Goal: Information Seeking & Learning: Learn about a topic

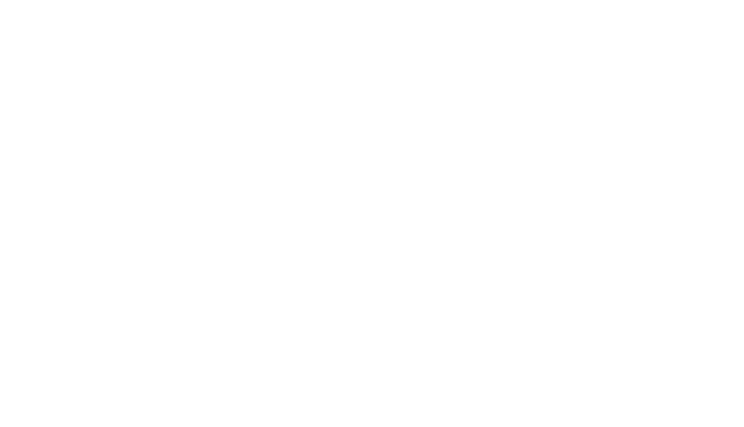
select select "Song"
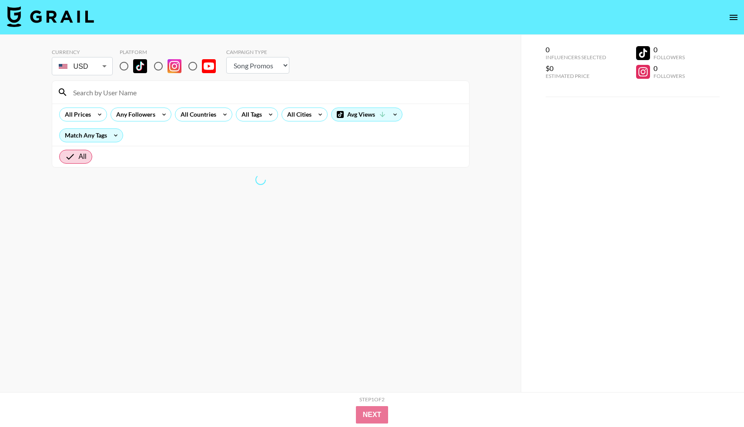
click at [121, 67] on input "radio" at bounding box center [124, 66] width 18 height 18
radio input "true"
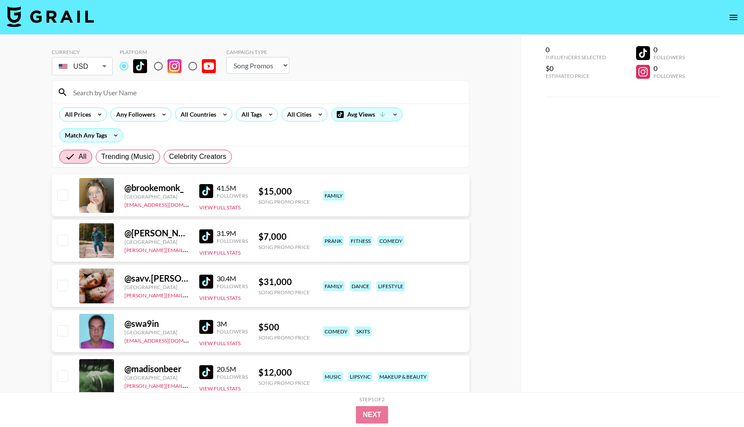
click at [125, 90] on input at bounding box center [266, 92] width 396 height 14
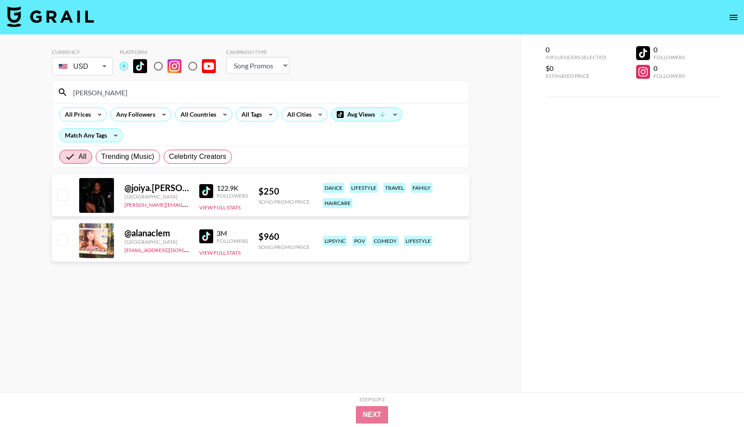
click at [203, 235] on img at bounding box center [206, 236] width 14 height 14
click at [159, 94] on input "[PERSON_NAME]" at bounding box center [266, 92] width 396 height 14
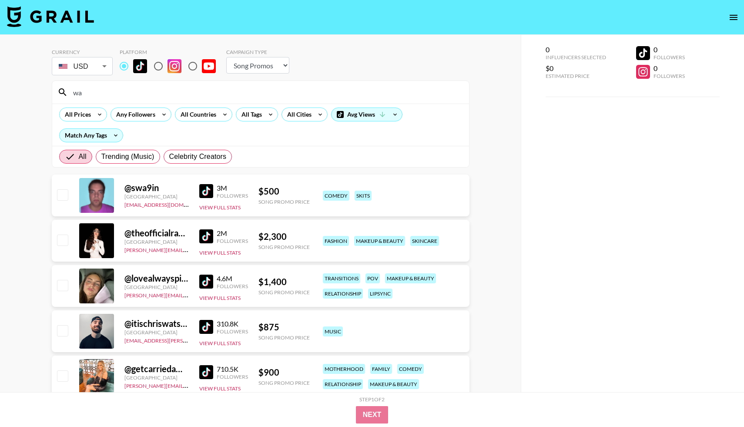
type input "w"
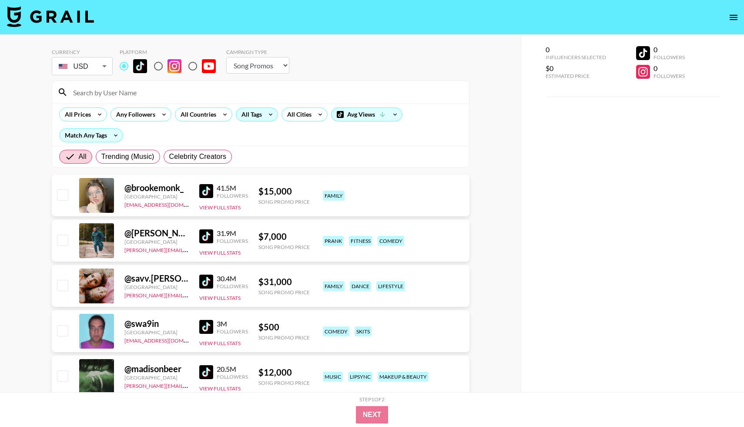
click at [253, 113] on div "All Tags" at bounding box center [249, 114] width 27 height 13
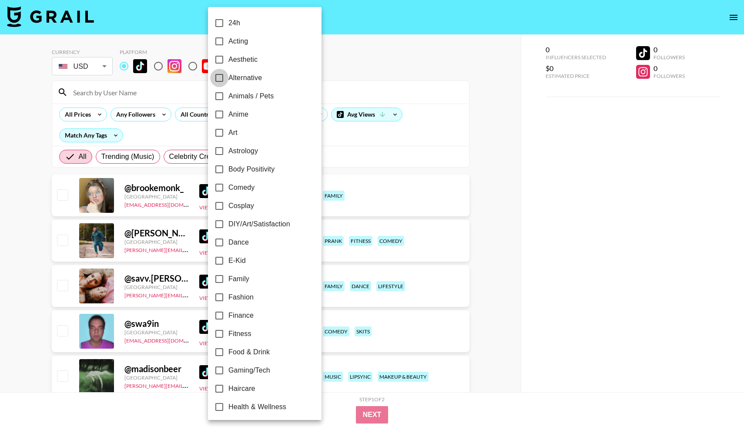
click at [217, 76] on input "Alternative" at bounding box center [219, 78] width 18 height 18
checkbox input "true"
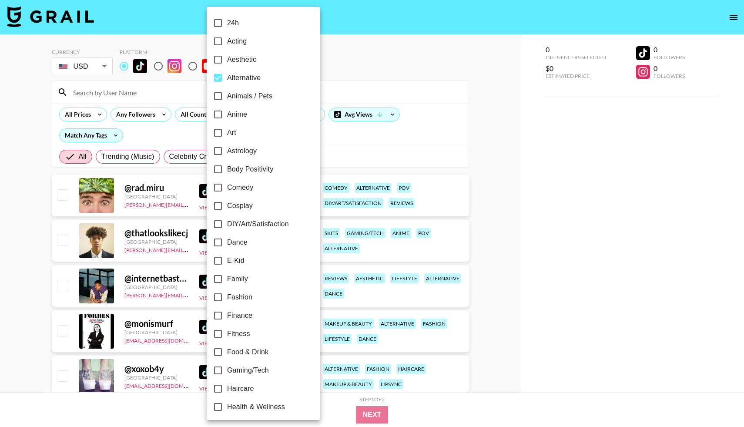
click at [12, 151] on div at bounding box center [372, 213] width 744 height 427
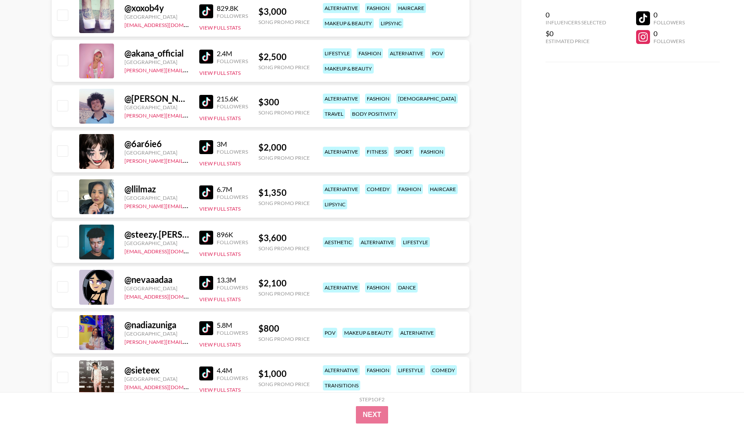
scroll to position [370, 0]
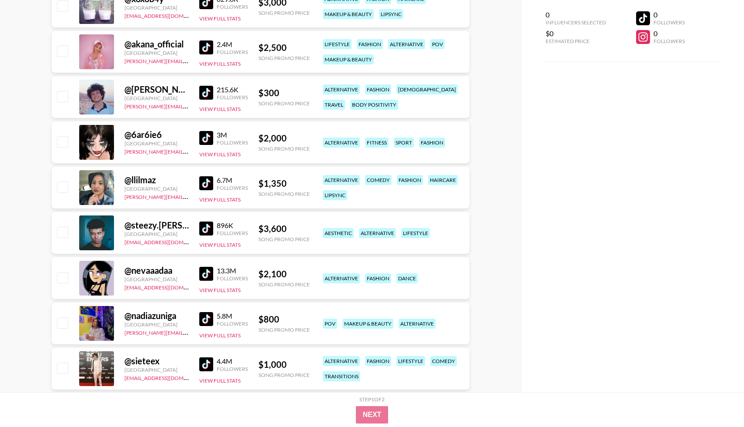
click at [208, 186] on img at bounding box center [206, 183] width 14 height 14
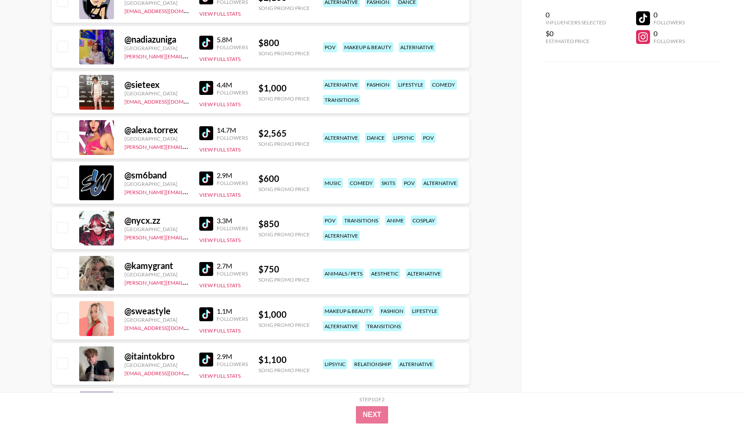
scroll to position [656, 0]
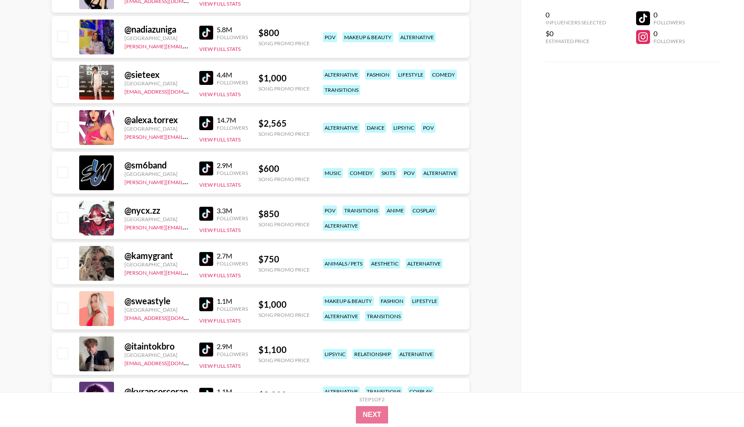
click at [208, 125] on img at bounding box center [206, 123] width 14 height 14
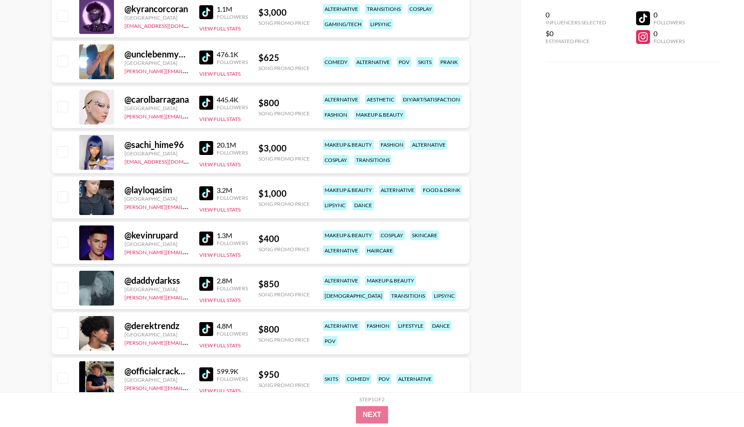
scroll to position [1049, 0]
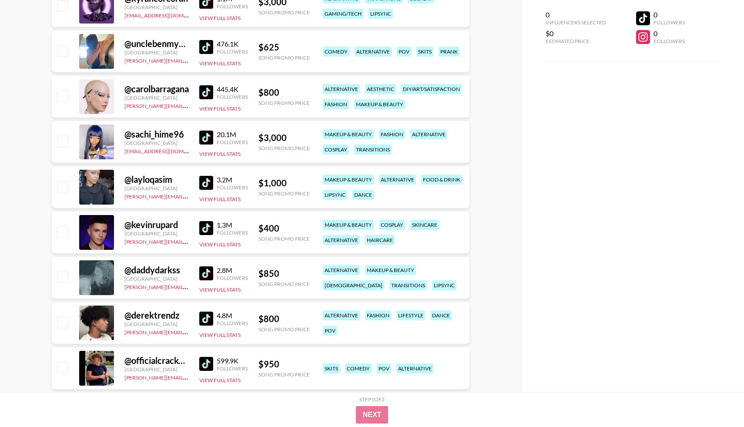
click at [205, 143] on img at bounding box center [206, 138] width 14 height 14
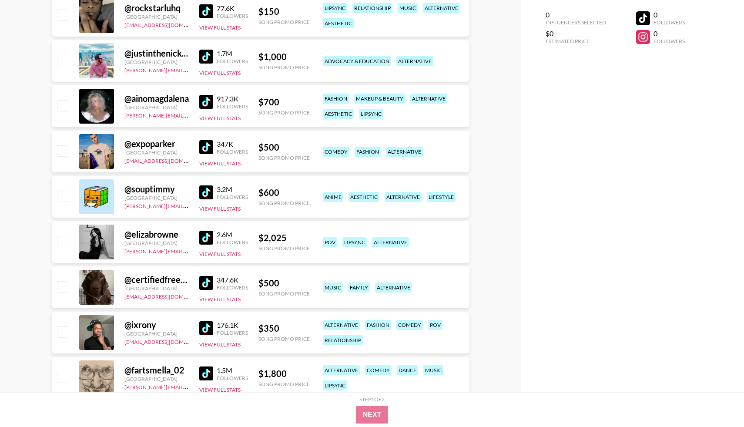
scroll to position [1538, 0]
click at [206, 241] on img at bounding box center [206, 237] width 14 height 14
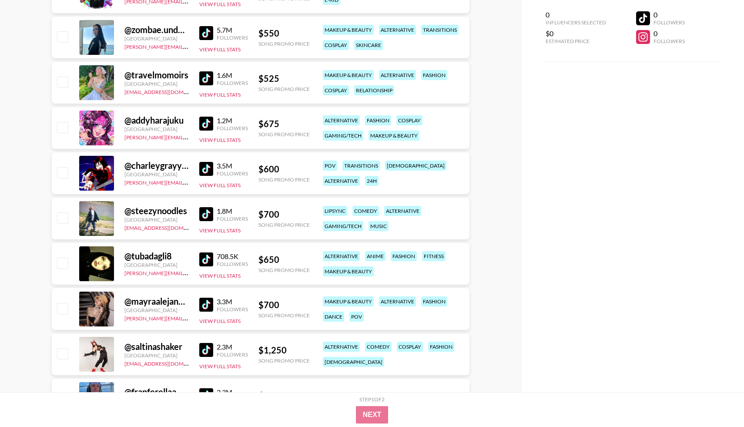
scroll to position [2013, 0]
click at [211, 81] on img at bounding box center [206, 79] width 14 height 14
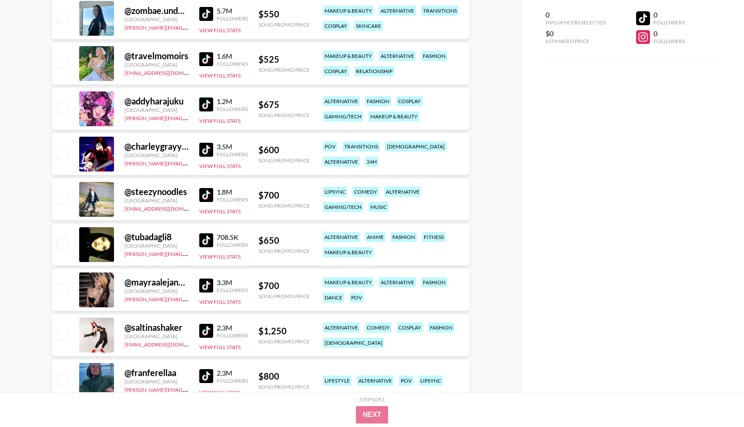
scroll to position [2033, 0]
click at [206, 247] on div "708.5K Followers" at bounding box center [223, 239] width 49 height 15
click at [198, 293] on div "@ mayraalejandra3025 [GEOGRAPHIC_DATA] [PERSON_NAME][EMAIL_ADDRESS][DOMAIN_NAME…" at bounding box center [261, 289] width 418 height 42
click at [201, 289] on img at bounding box center [206, 285] width 14 height 14
click at [208, 230] on div "708.5K Followers View Full Stats" at bounding box center [223, 244] width 49 height 31
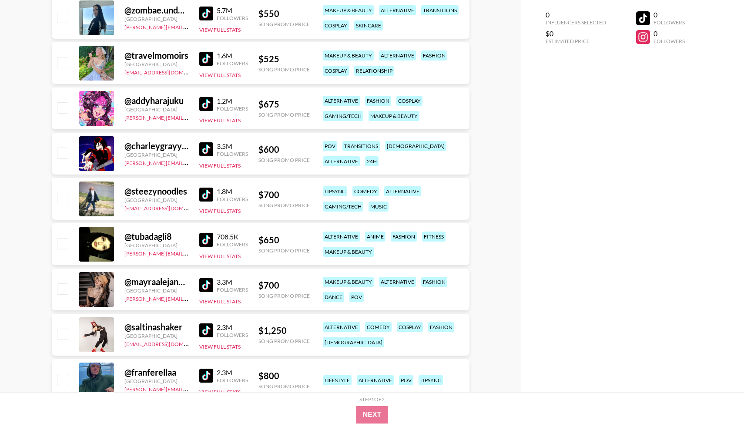
click at [207, 238] on img at bounding box center [206, 240] width 14 height 14
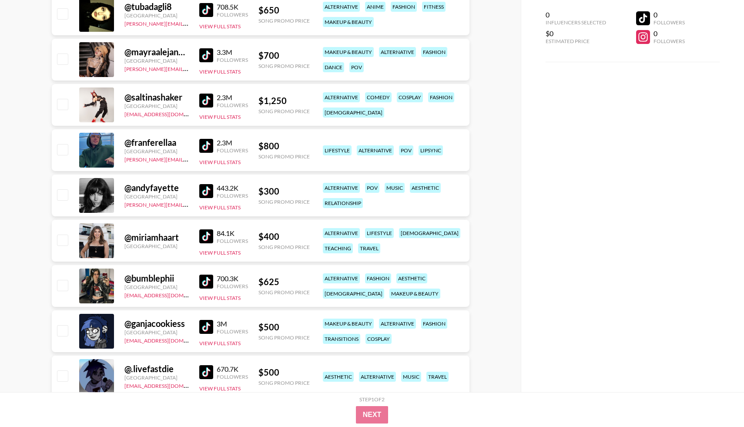
scroll to position [2294, 0]
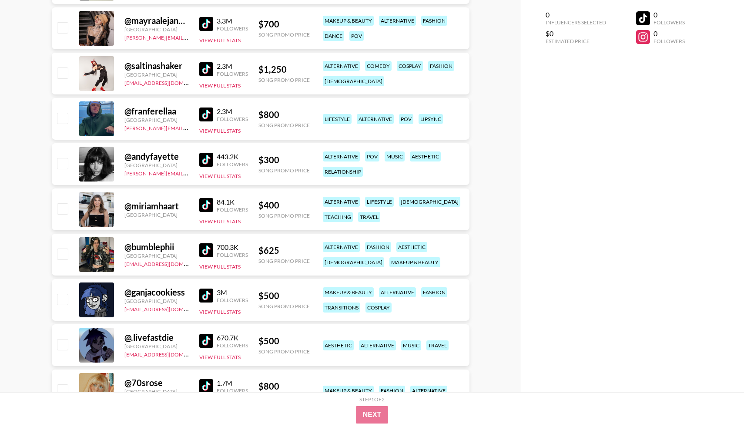
click at [204, 161] on img at bounding box center [206, 160] width 14 height 14
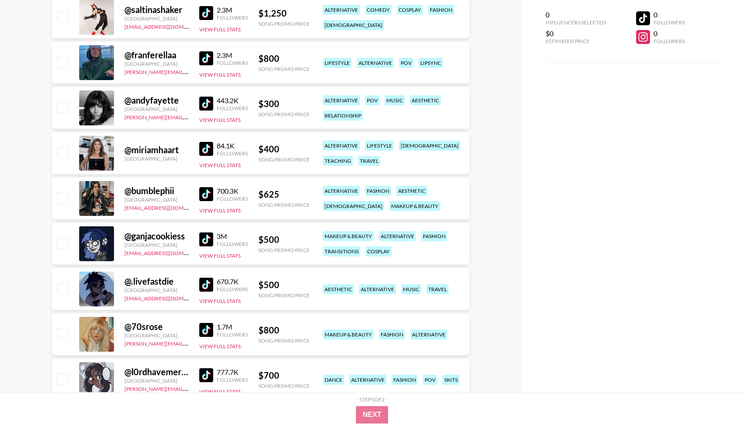
scroll to position [2381, 0]
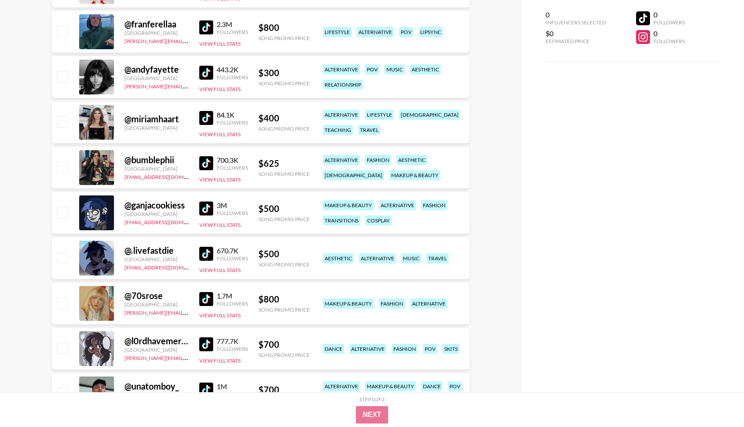
click at [211, 209] on img at bounding box center [206, 208] width 14 height 14
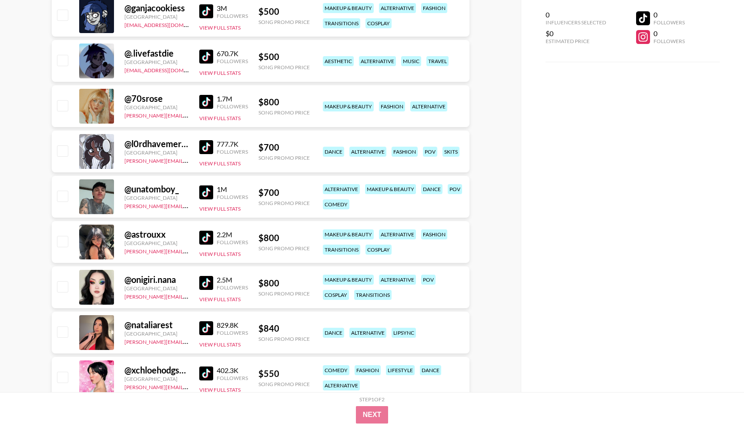
scroll to position [2629, 0]
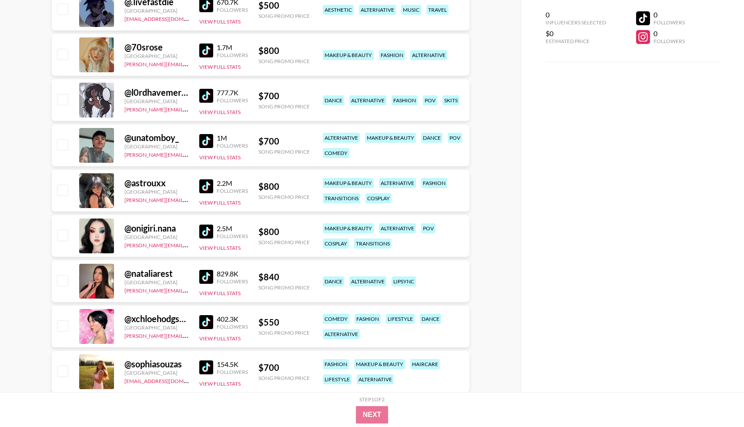
click at [205, 101] on img at bounding box center [206, 96] width 14 height 14
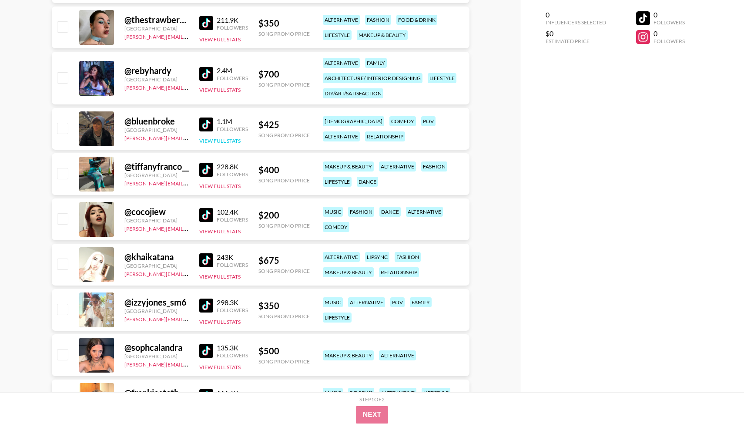
scroll to position [3211, 0]
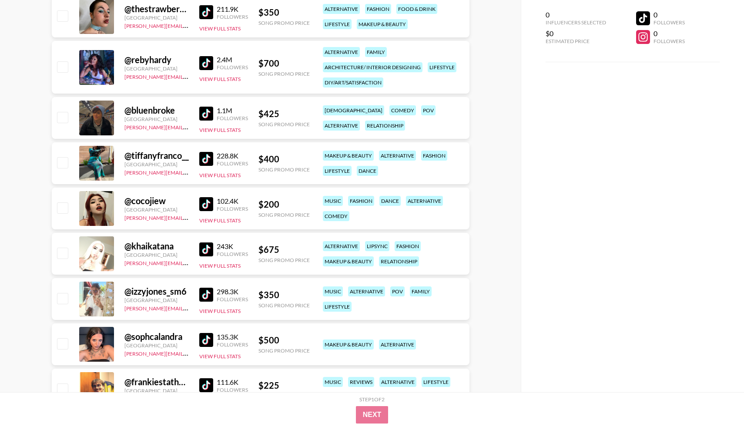
click at [204, 203] on img at bounding box center [206, 204] width 14 height 14
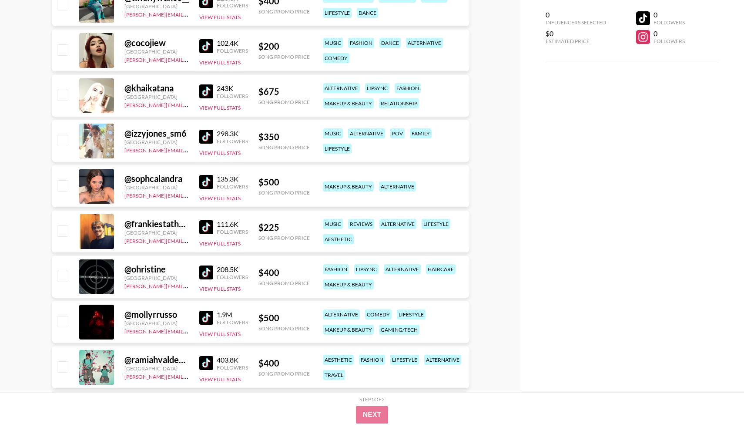
scroll to position [3382, 0]
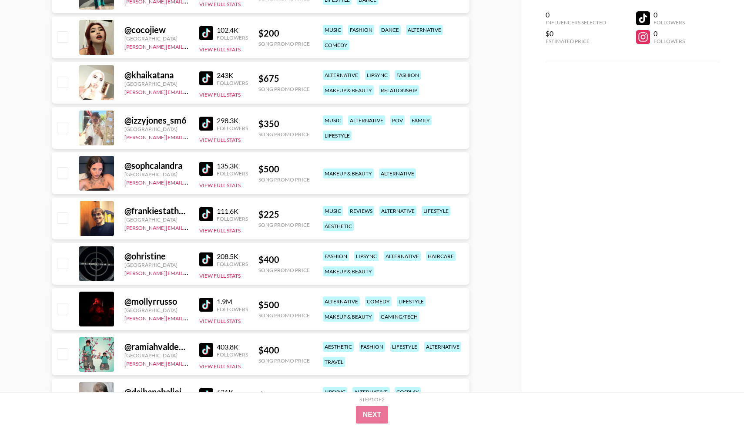
click at [220, 170] on div "Followers" at bounding box center [232, 173] width 31 height 7
click at [204, 171] on img at bounding box center [206, 169] width 14 height 14
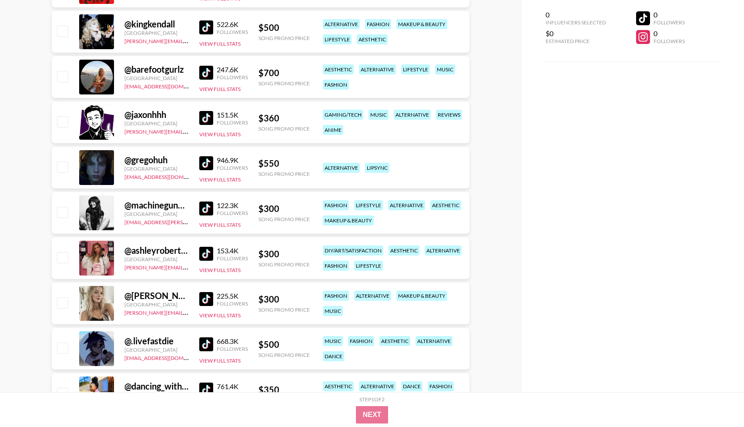
scroll to position [3886, 0]
click at [205, 211] on img at bounding box center [206, 208] width 14 height 14
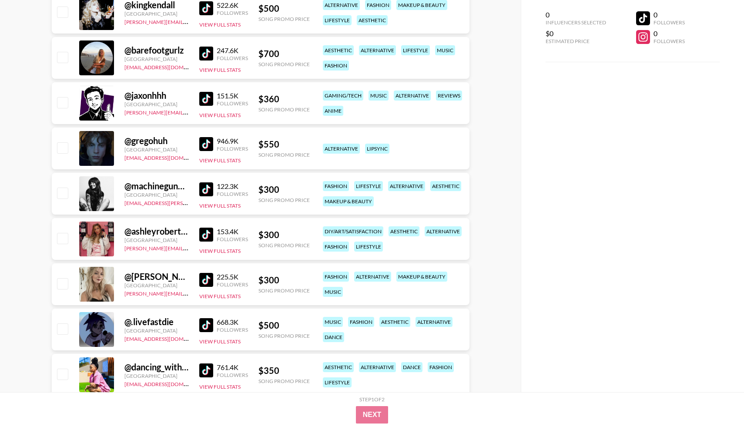
scroll to position [3910, 0]
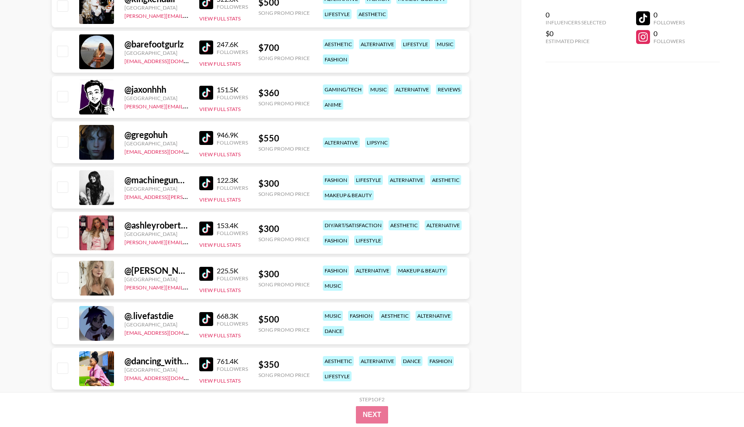
click at [207, 277] on img at bounding box center [206, 274] width 14 height 14
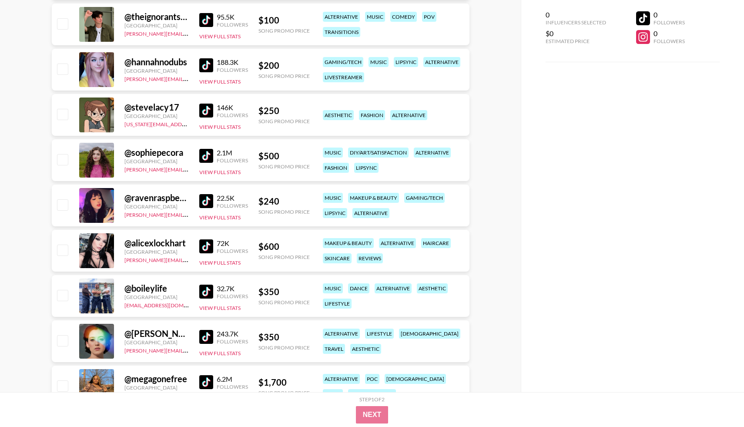
scroll to position [4353, 0]
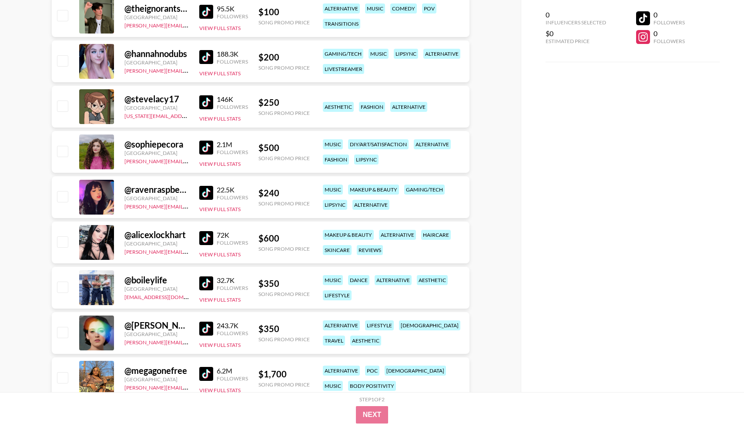
click at [209, 191] on img at bounding box center [206, 193] width 14 height 14
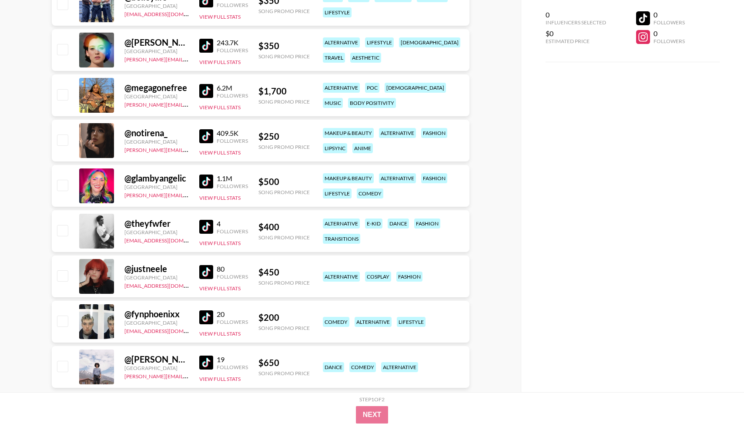
scroll to position [4656, 0]
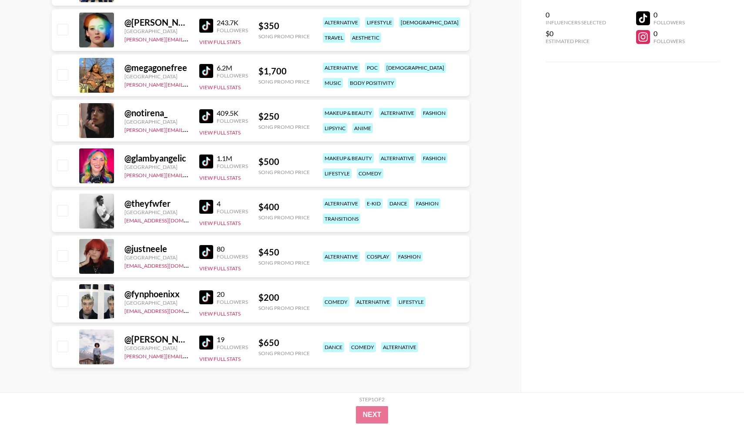
click at [206, 255] on img at bounding box center [206, 252] width 14 height 14
